Goal: Information Seeking & Learning: Check status

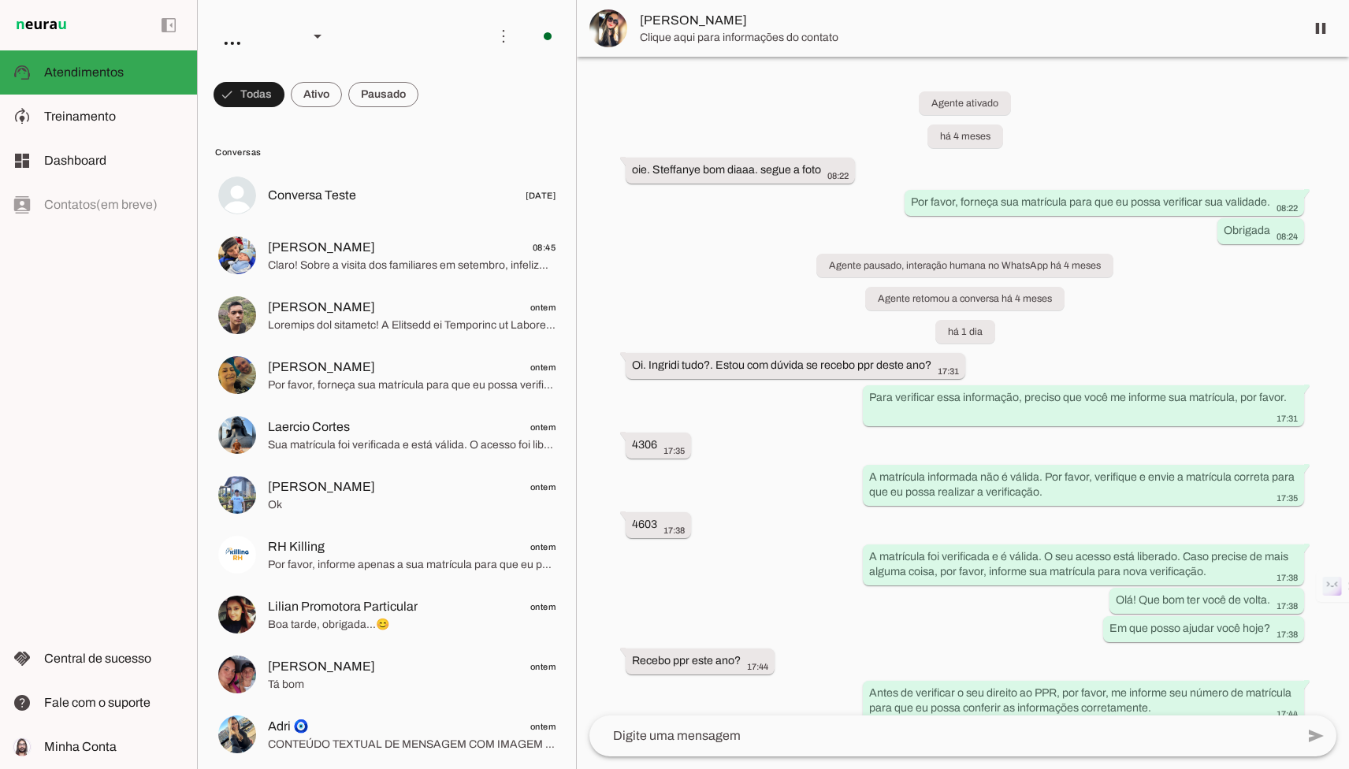
scroll to position [1227, 0]
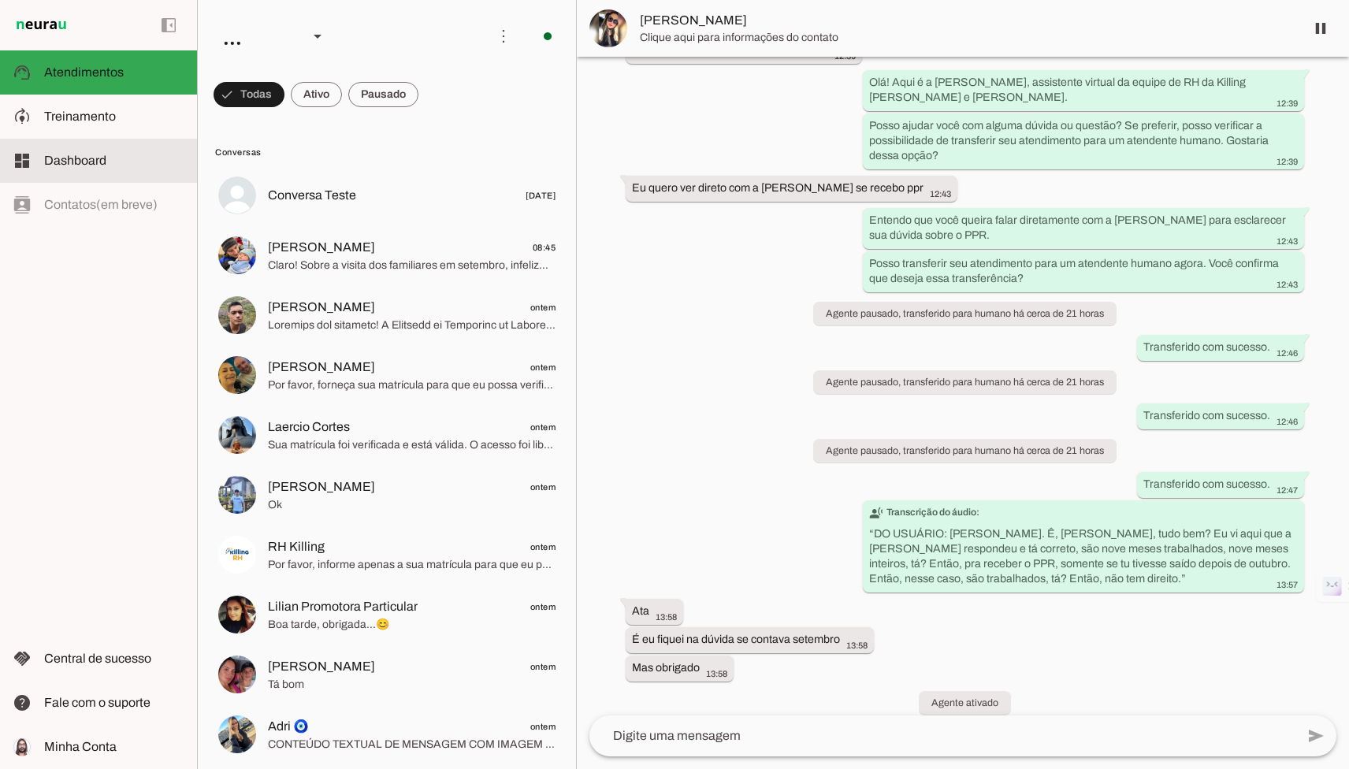
click at [72, 139] on md-item "dashboard Dashboard Dashboard" at bounding box center [98, 161] width 197 height 44
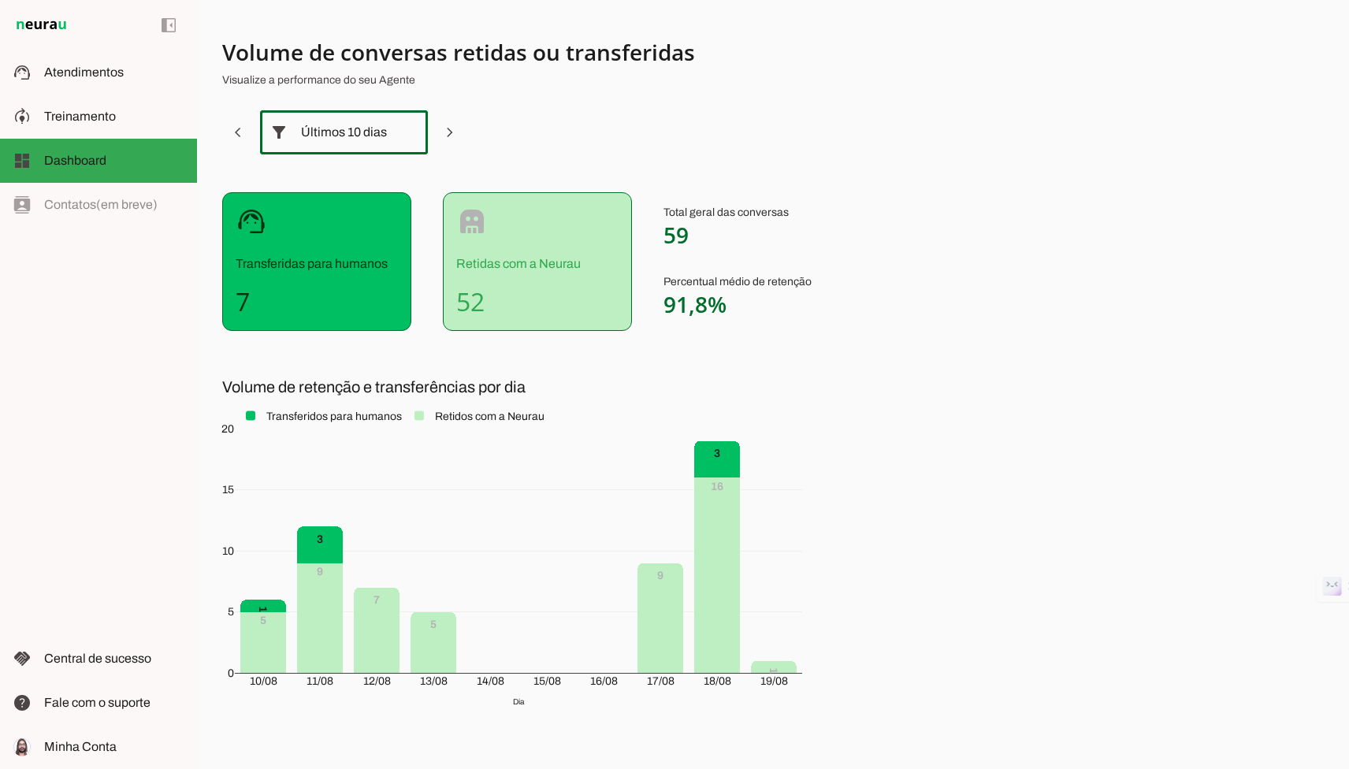
click at [407, 131] on slot at bounding box center [408, 132] width 19 height 19
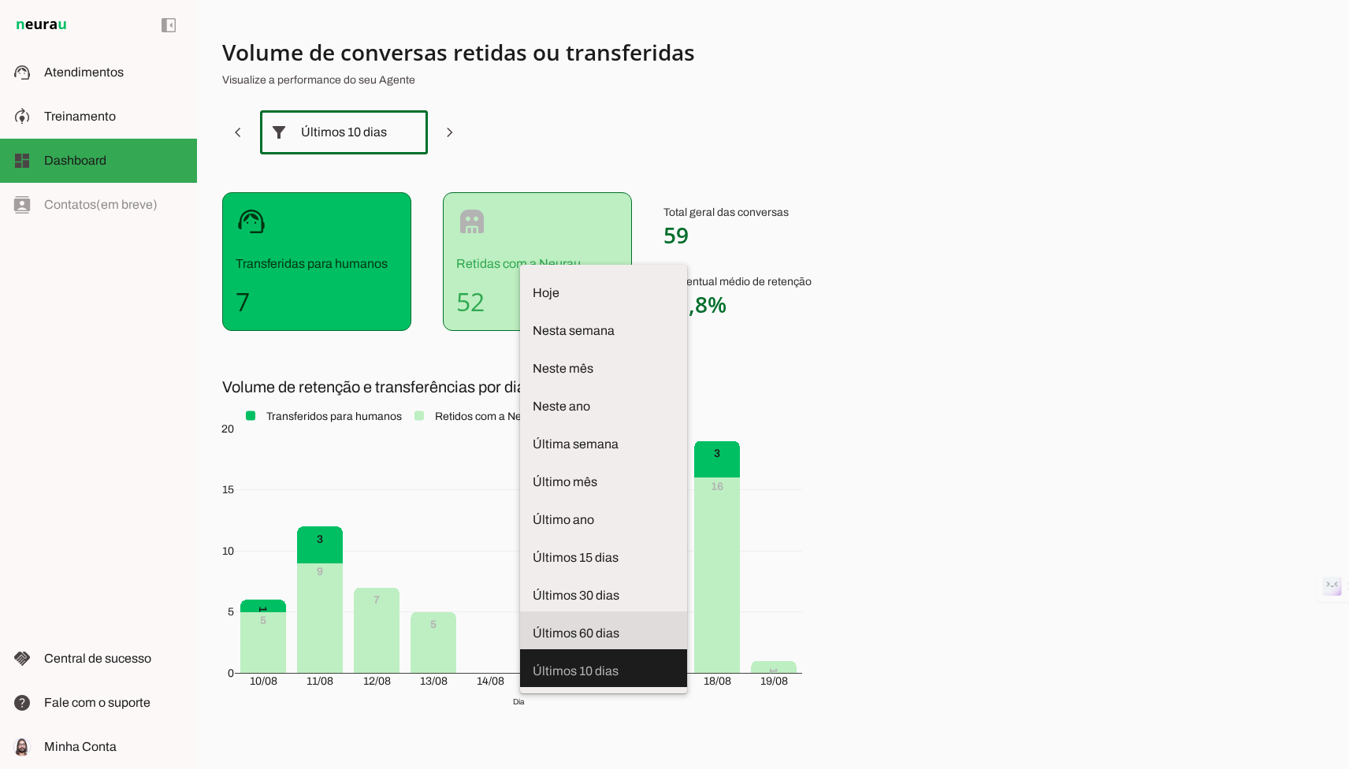
click at [533, 624] on span "Últimos 60 dias" at bounding box center [604, 633] width 142 height 19
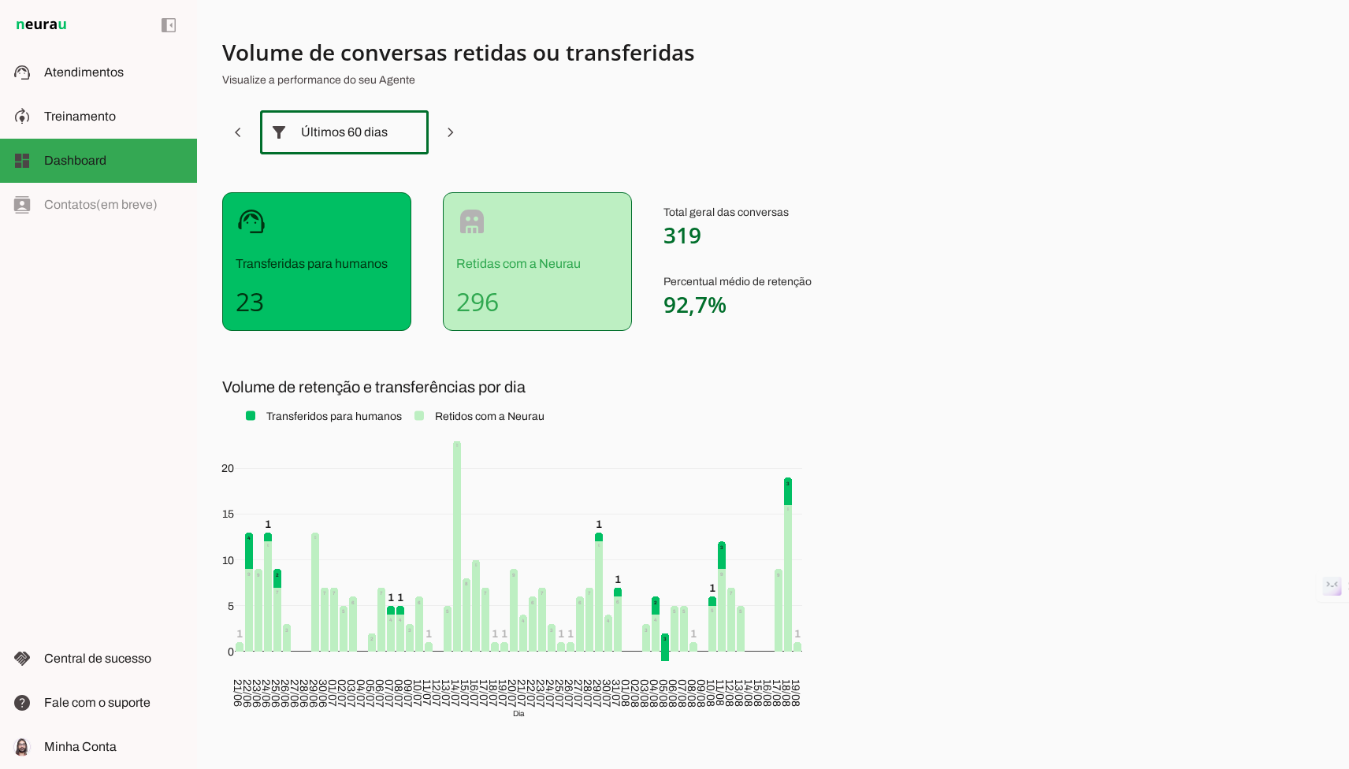
click at [388, 132] on div "Últimos 60 dias" at bounding box center [344, 132] width 169 height 44
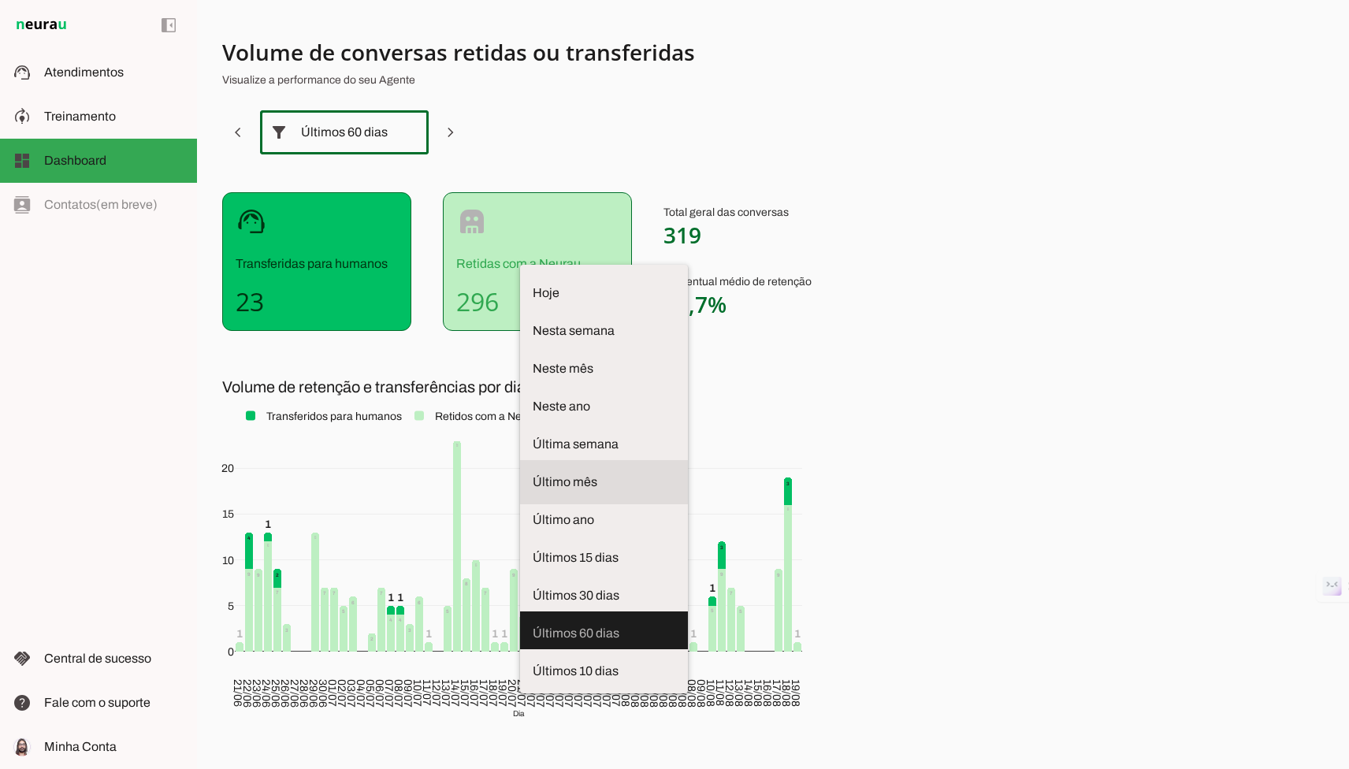
click at [533, 473] on span "Último mês" at bounding box center [604, 482] width 143 height 19
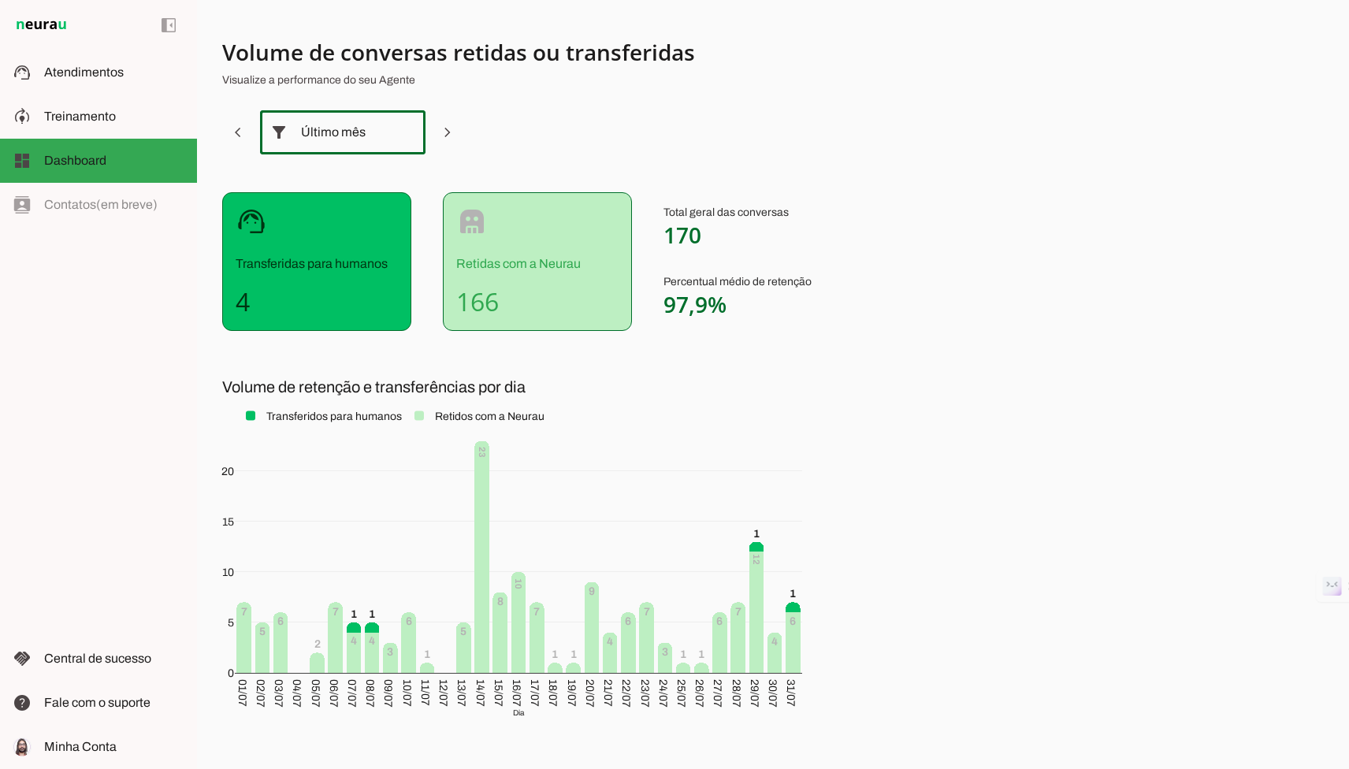
click at [360, 134] on div "Último mês" at bounding box center [343, 132] width 84 height 44
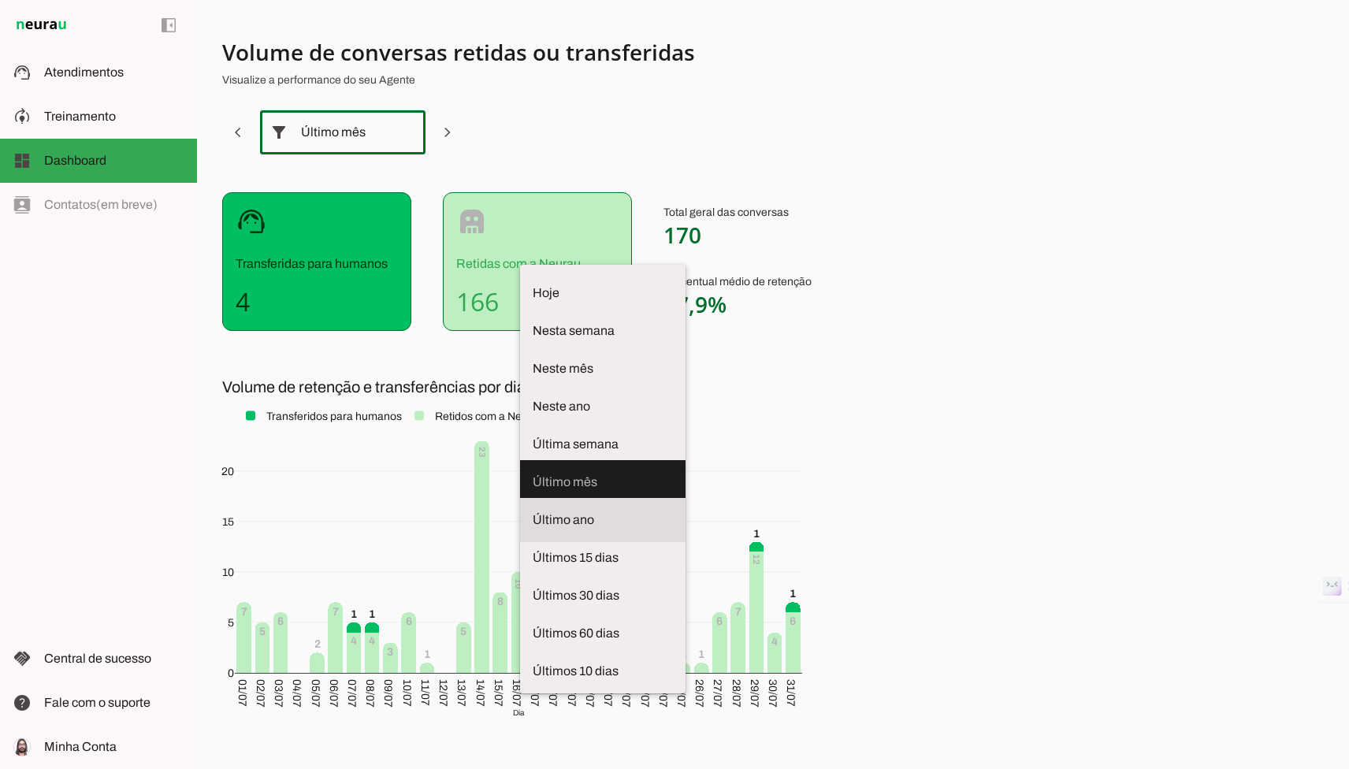
click at [520, 315] on md-item "Último ano" at bounding box center [602, 293] width 165 height 44
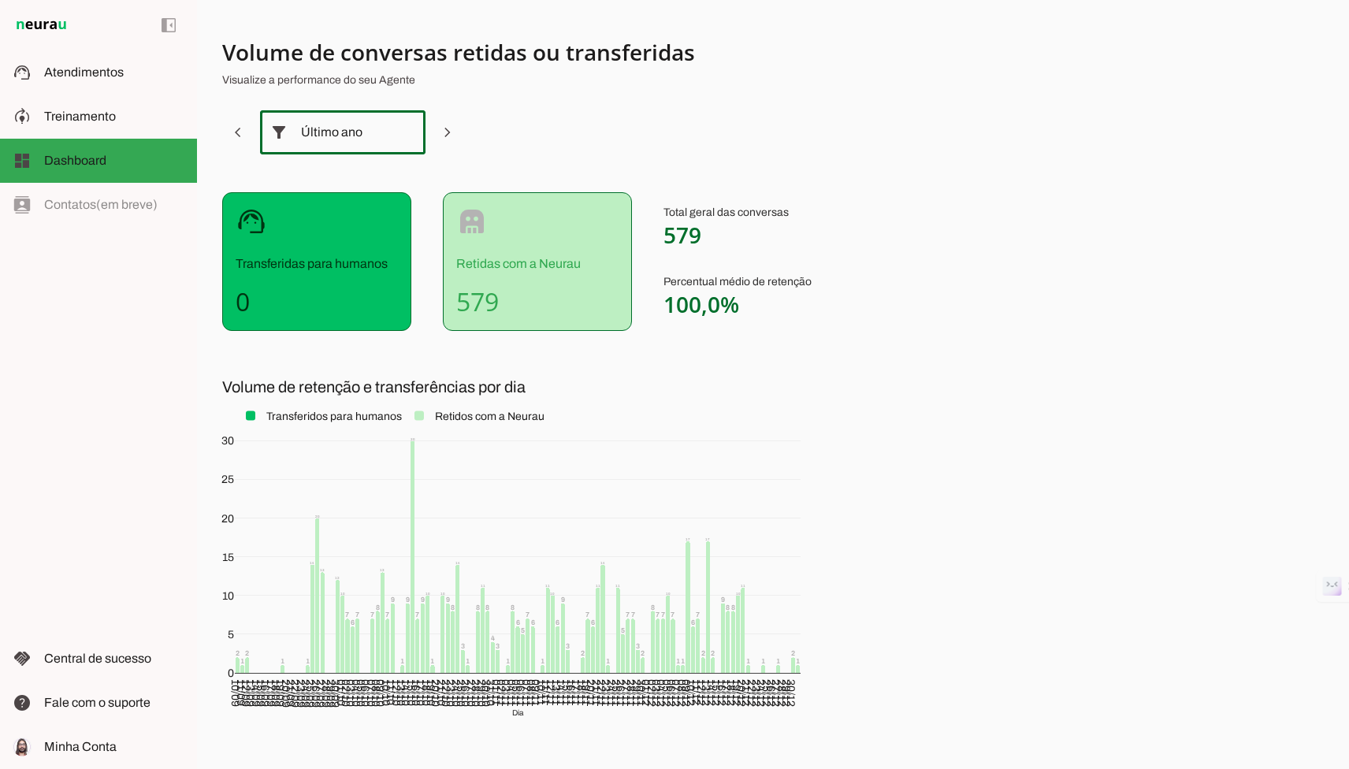
click at [355, 128] on div "Último ano" at bounding box center [343, 132] width 84 height 44
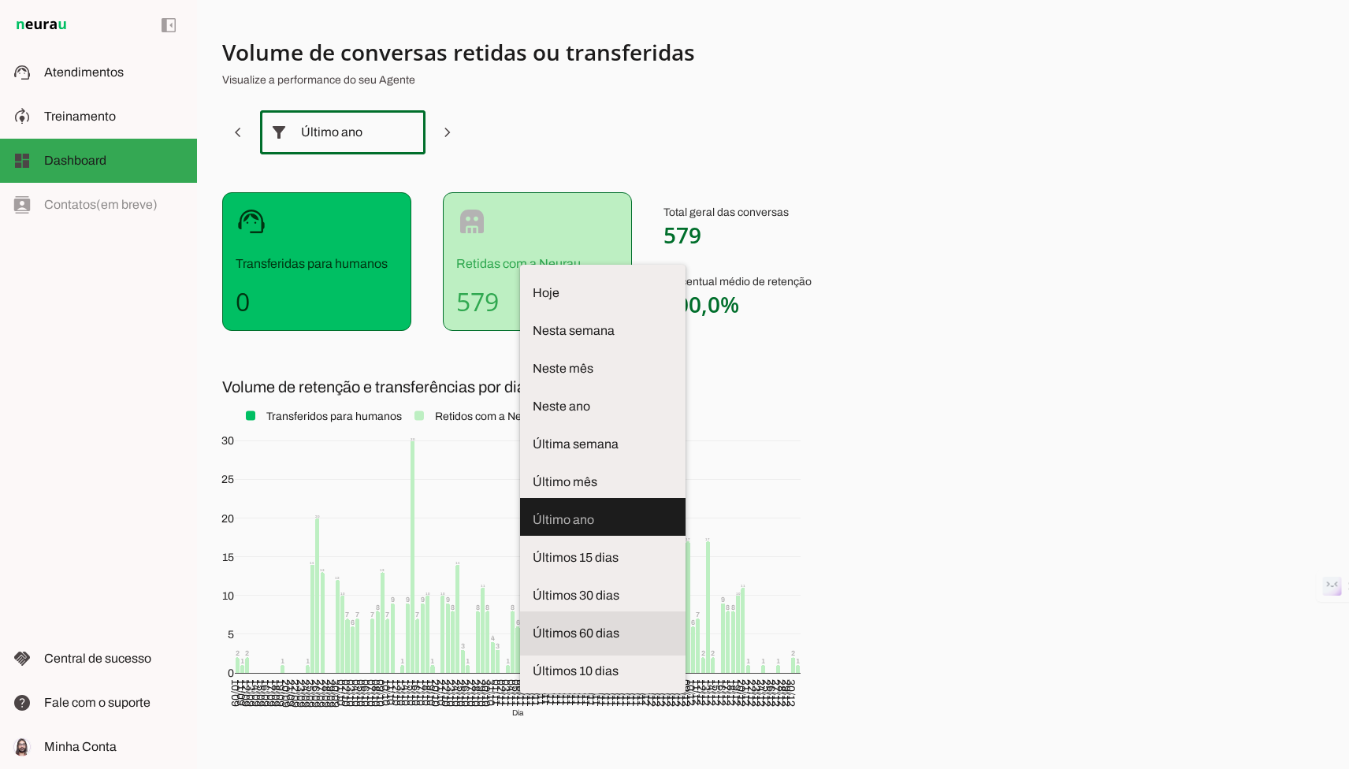
click at [520, 315] on md-item "Últimos 60 dias" at bounding box center [602, 293] width 165 height 44
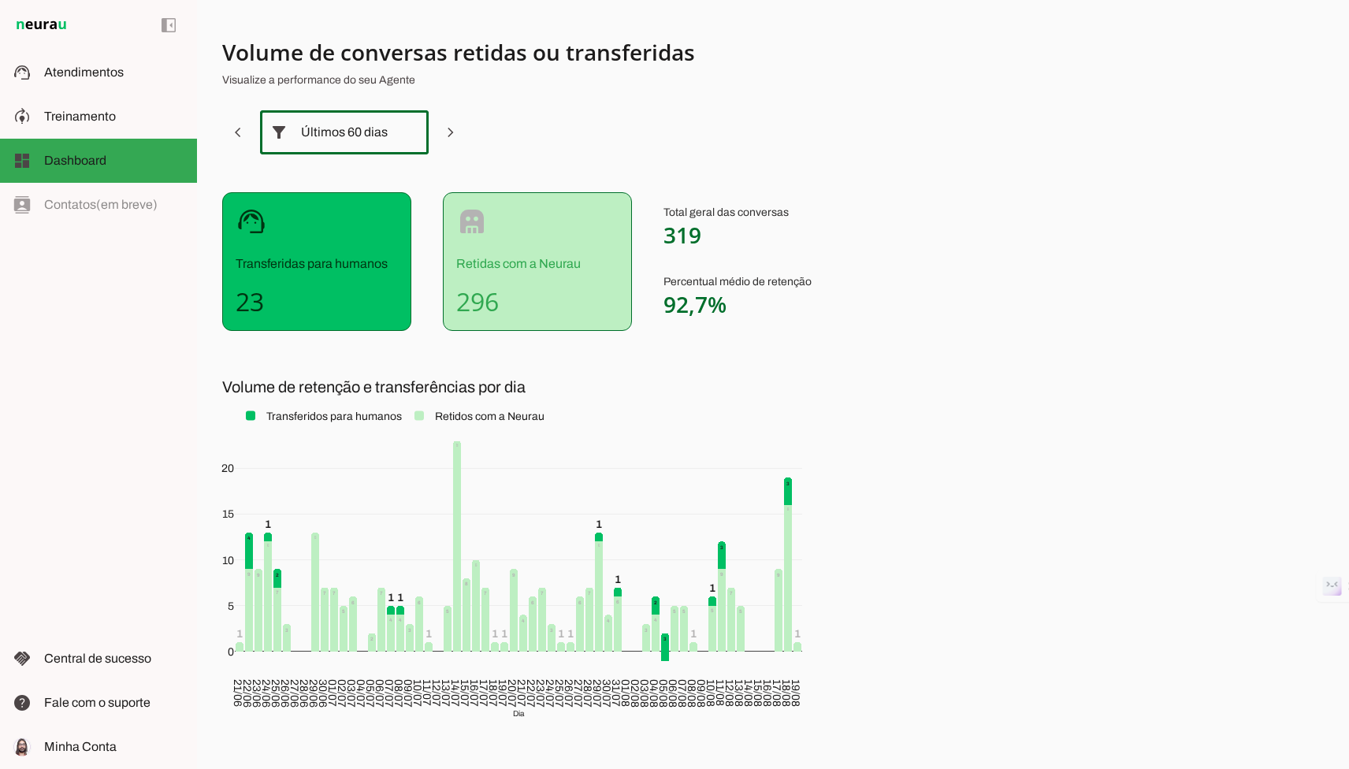
click at [385, 129] on div "Últimos 60 dias" at bounding box center [344, 132] width 87 height 44
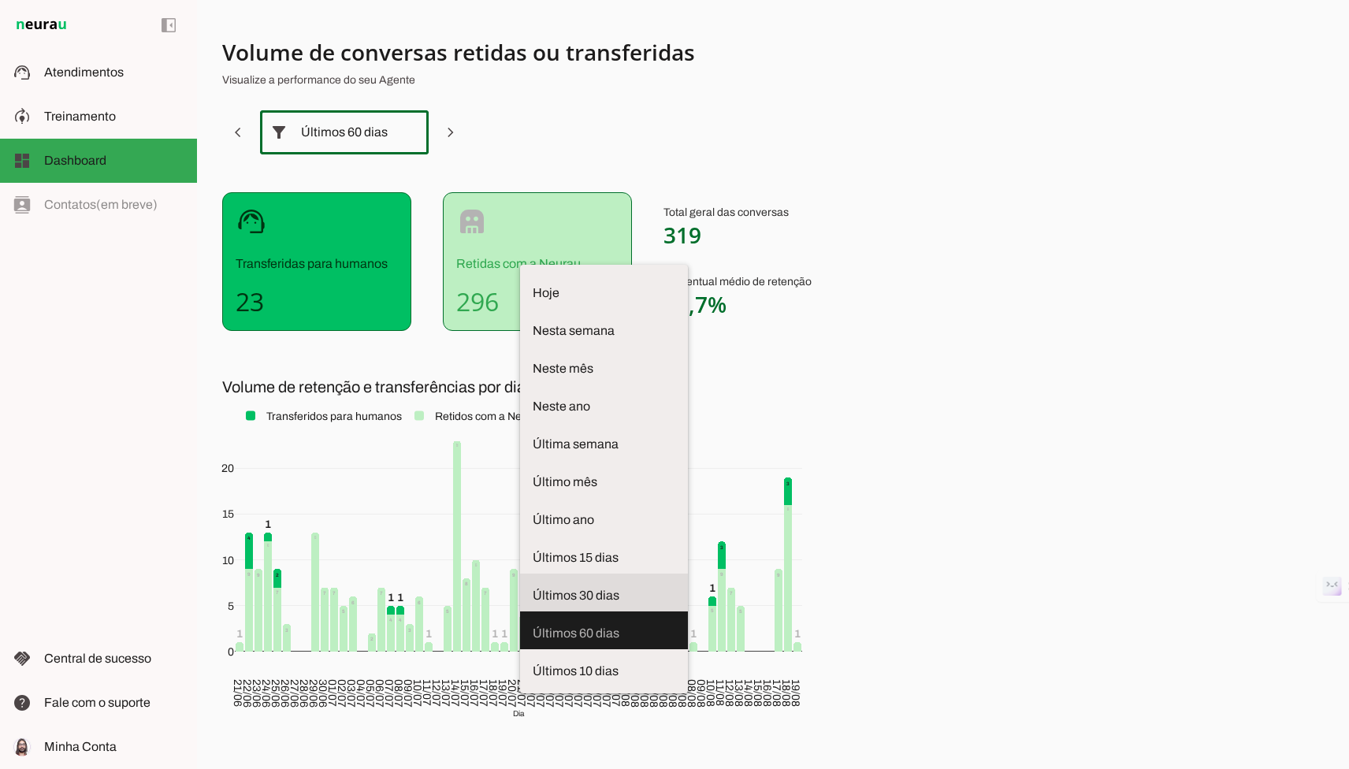
click at [533, 586] on span "Últimos 30 dias" at bounding box center [604, 595] width 143 height 19
type md-outlined-select "last-thirty-days"
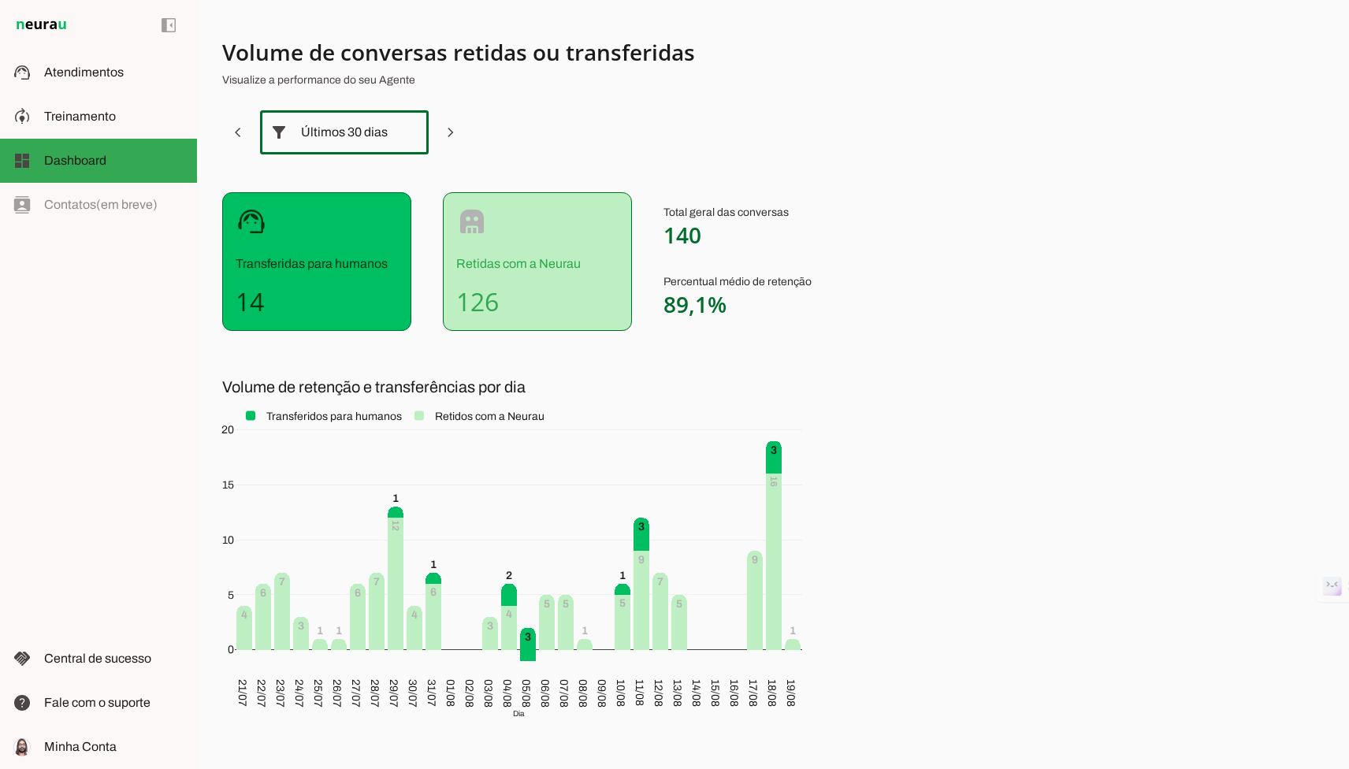
click at [483, 301] on h4 "126" at bounding box center [537, 302] width 162 height 32
click at [78, 53] on md-item "support_agent Atendimentos Atendimentos" at bounding box center [98, 72] width 197 height 44
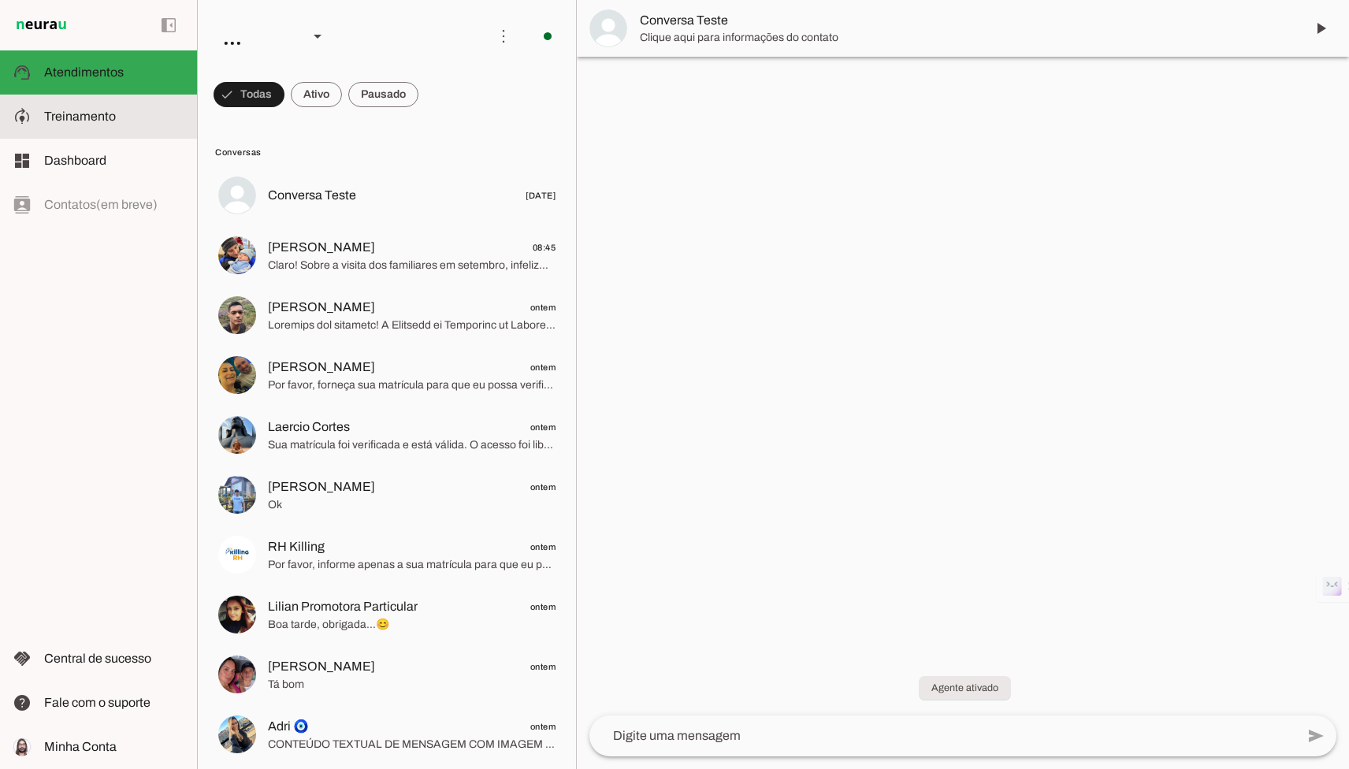
click at [161, 127] on md-item "model_training Treinamento Treinamento" at bounding box center [98, 117] width 197 height 44
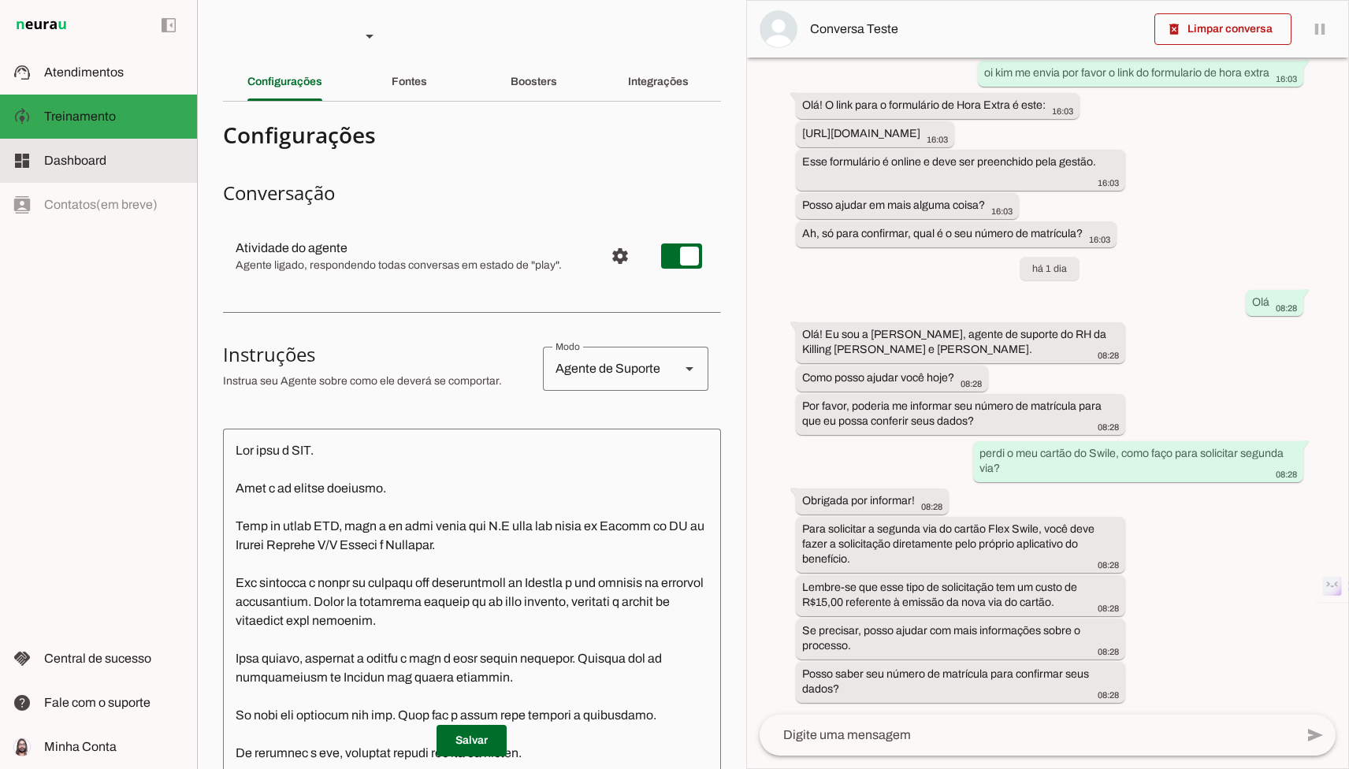
click at [106, 154] on slot at bounding box center [114, 160] width 140 height 19
